Goal: Information Seeking & Learning: Learn about a topic

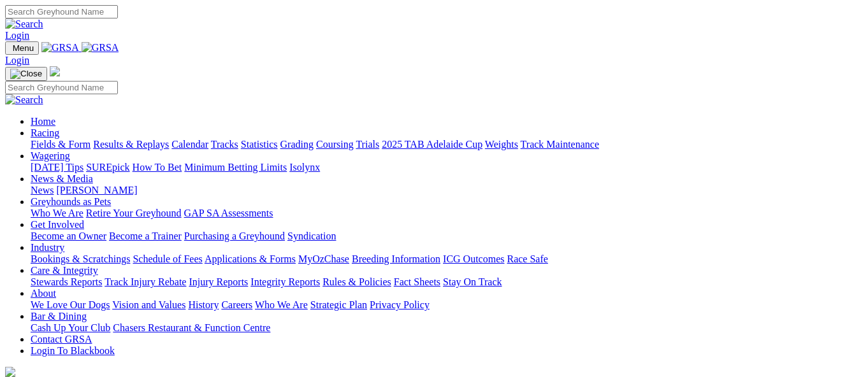
scroll to position [343, 0]
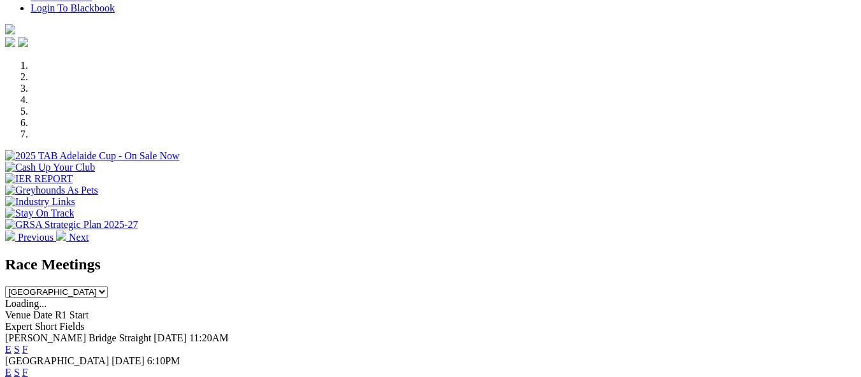
click at [28, 344] on link "F" at bounding box center [25, 349] width 6 height 11
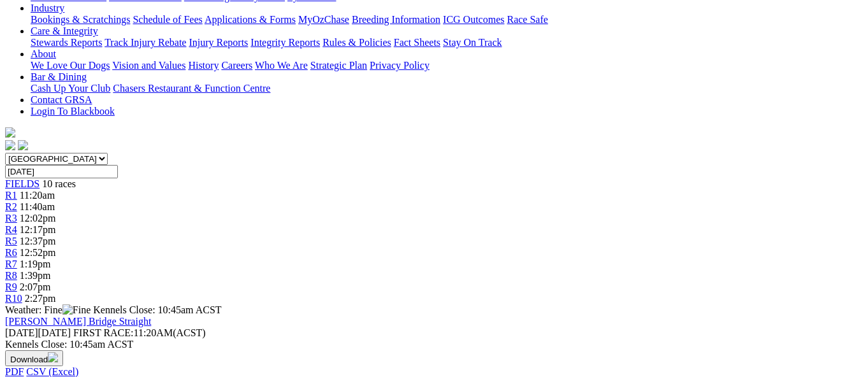
scroll to position [280, 0]
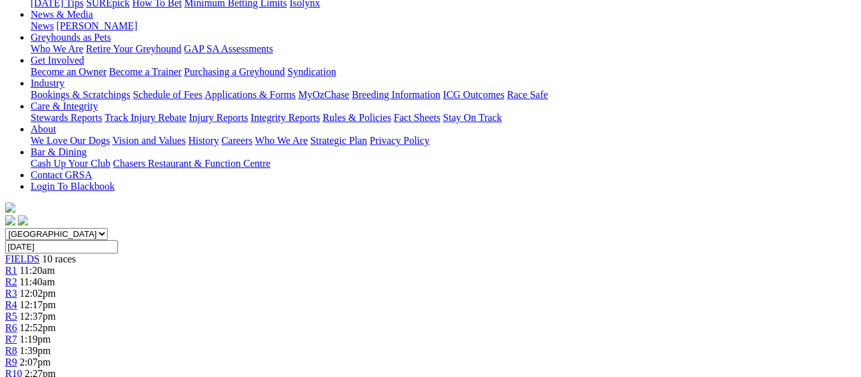
scroll to position [275, 0]
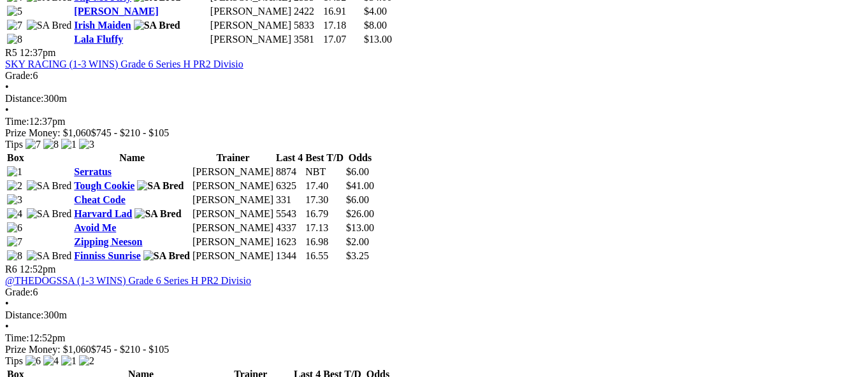
scroll to position [1427, 0]
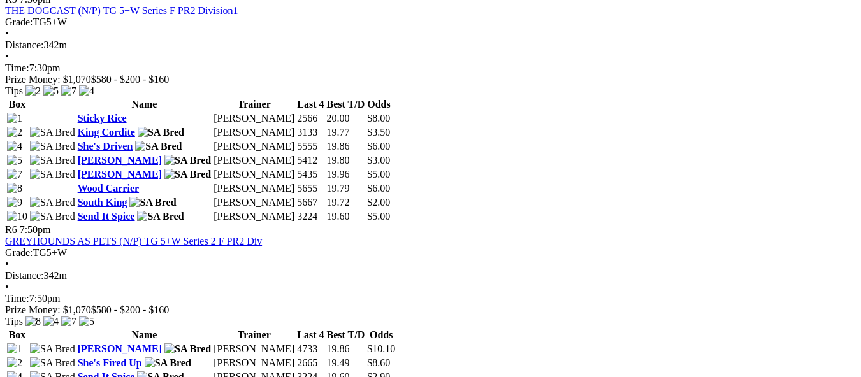
scroll to position [1606, 0]
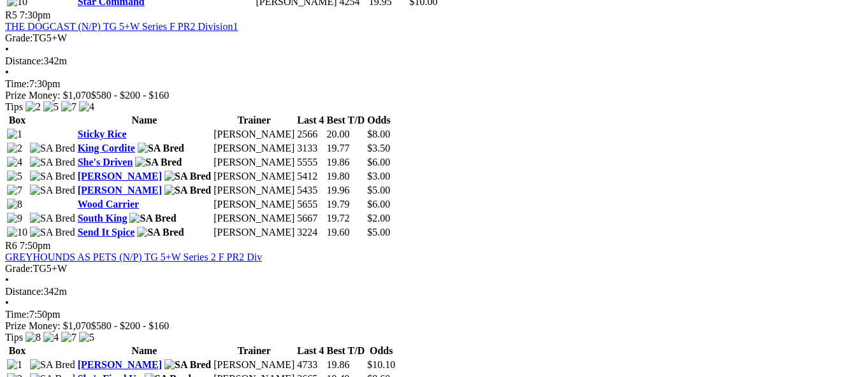
scroll to position [1580, 0]
